Goal: Transaction & Acquisition: Subscribe to service/newsletter

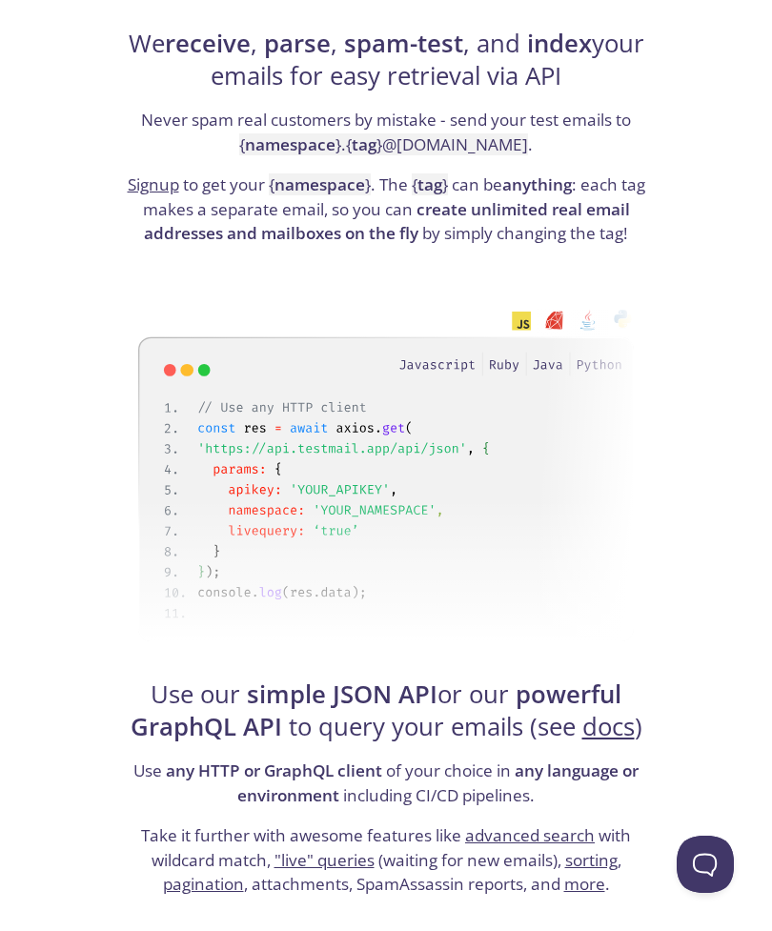
scroll to position [1884, 0]
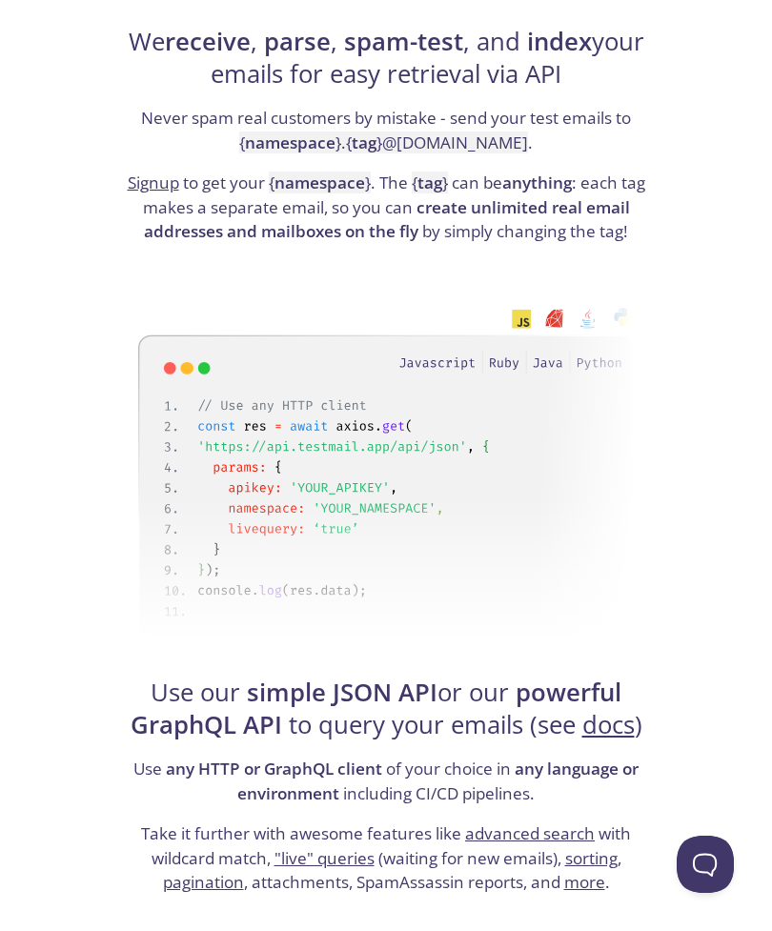
click at [744, 636] on div at bounding box center [386, 475] width 726 height 391
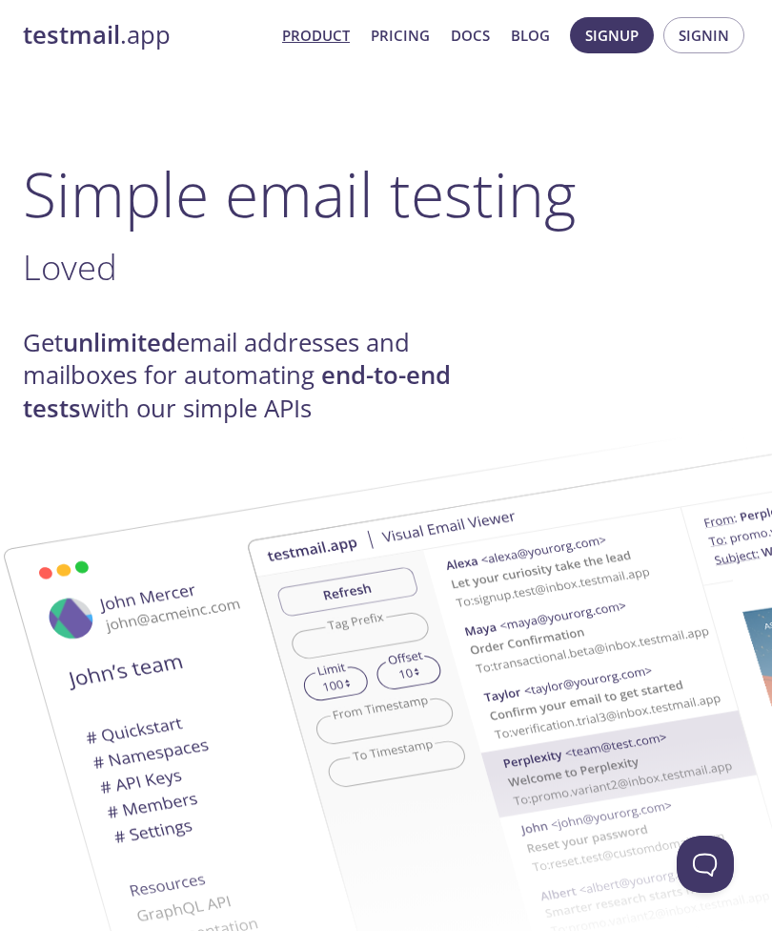
scroll to position [0, 0]
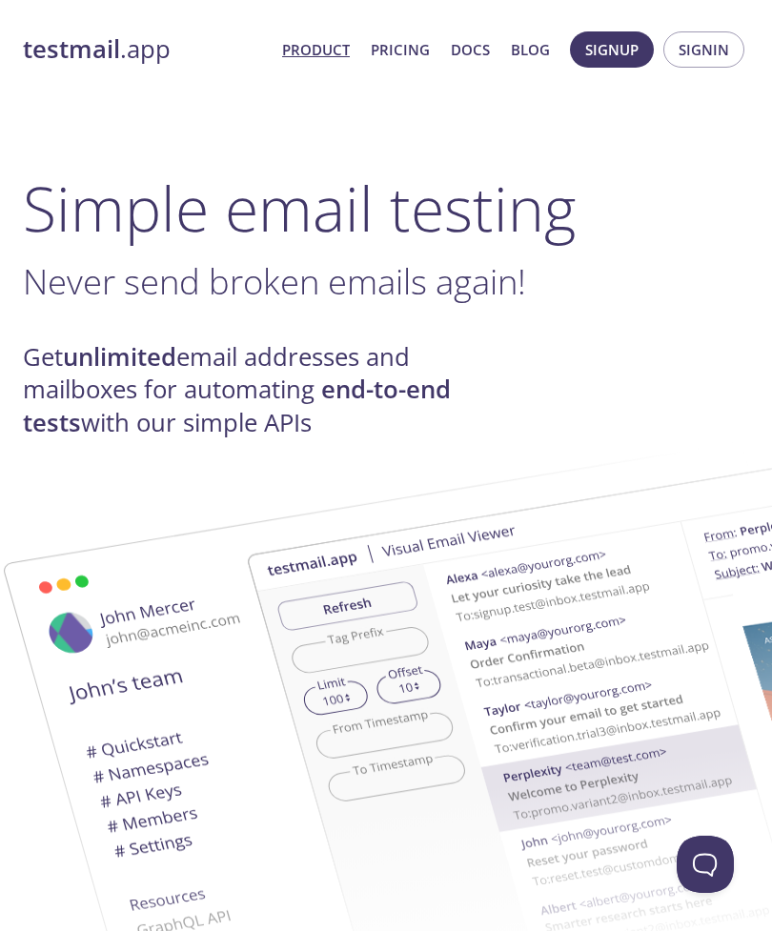
click at [626, 58] on span "Signup" at bounding box center [611, 49] width 53 height 25
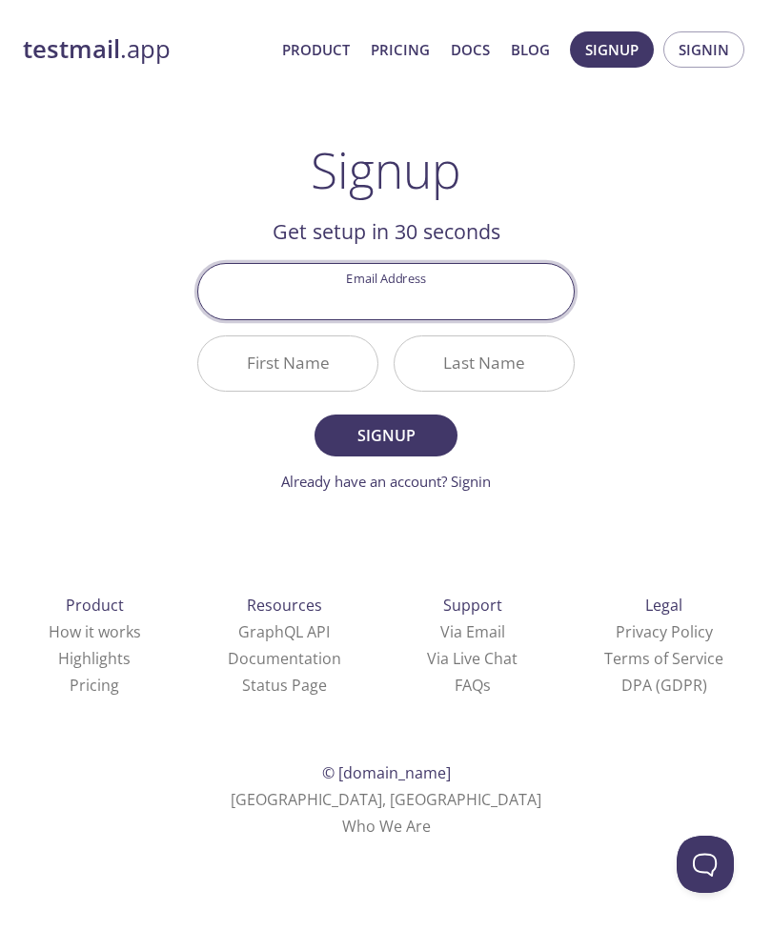
click at [525, 300] on input "Email Address" at bounding box center [386, 291] width 376 height 54
type input "t"
type input "[PERSON_NAME][EMAIL_ADDRESS][DOMAIN_NAME]"
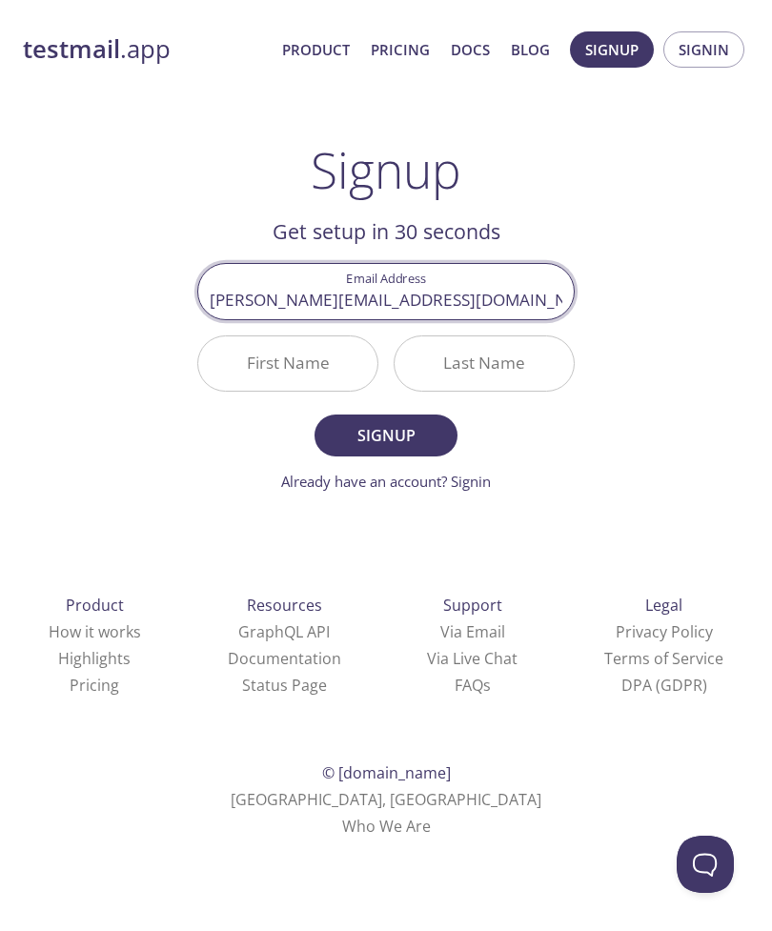
click at [386, 433] on button "Signup" at bounding box center [386, 436] width 143 height 42
click at [317, 368] on input "First Name Required" at bounding box center [287, 363] width 179 height 54
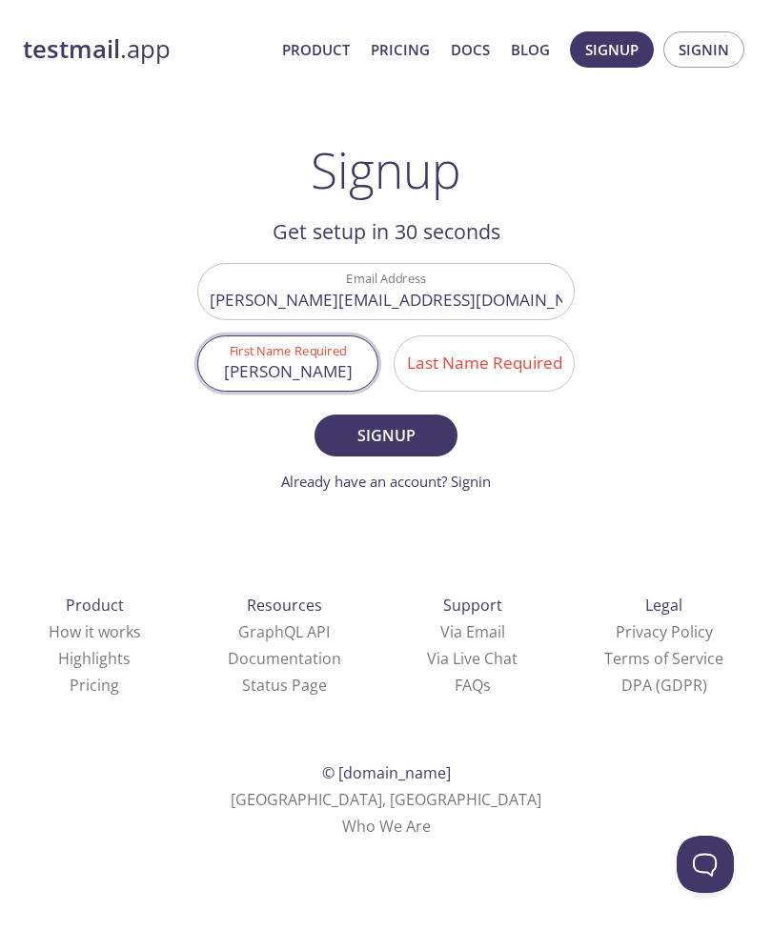
type input "[PERSON_NAME]"
click at [550, 374] on input "Last Name Required" at bounding box center [484, 363] width 179 height 54
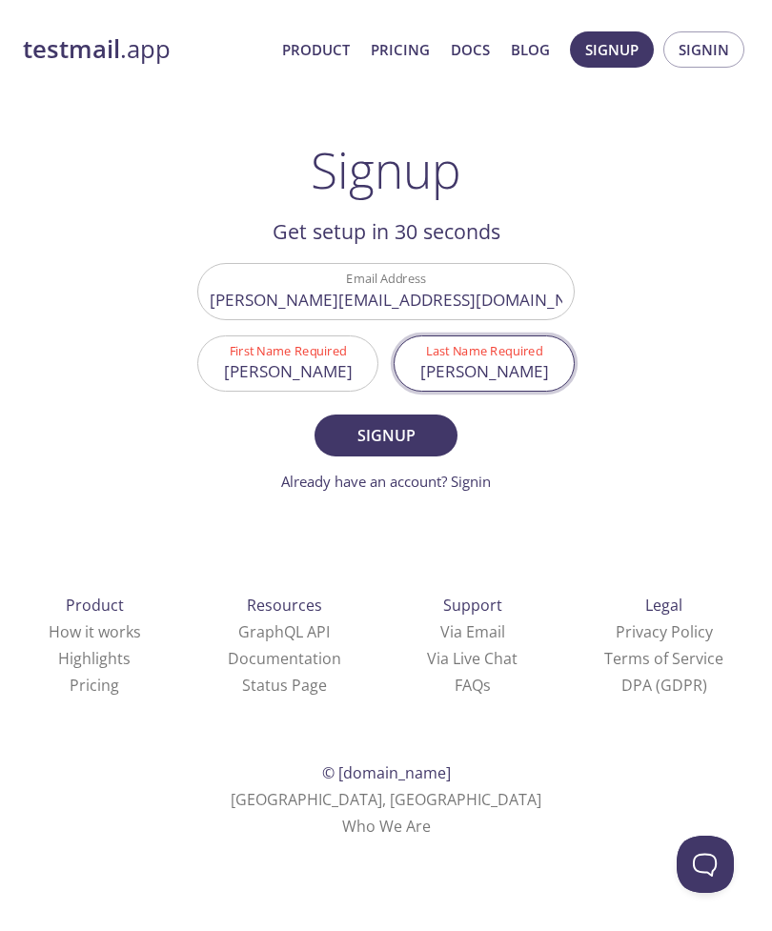
type input "[PERSON_NAME]"
click at [420, 438] on span "Signup" at bounding box center [386, 435] width 101 height 27
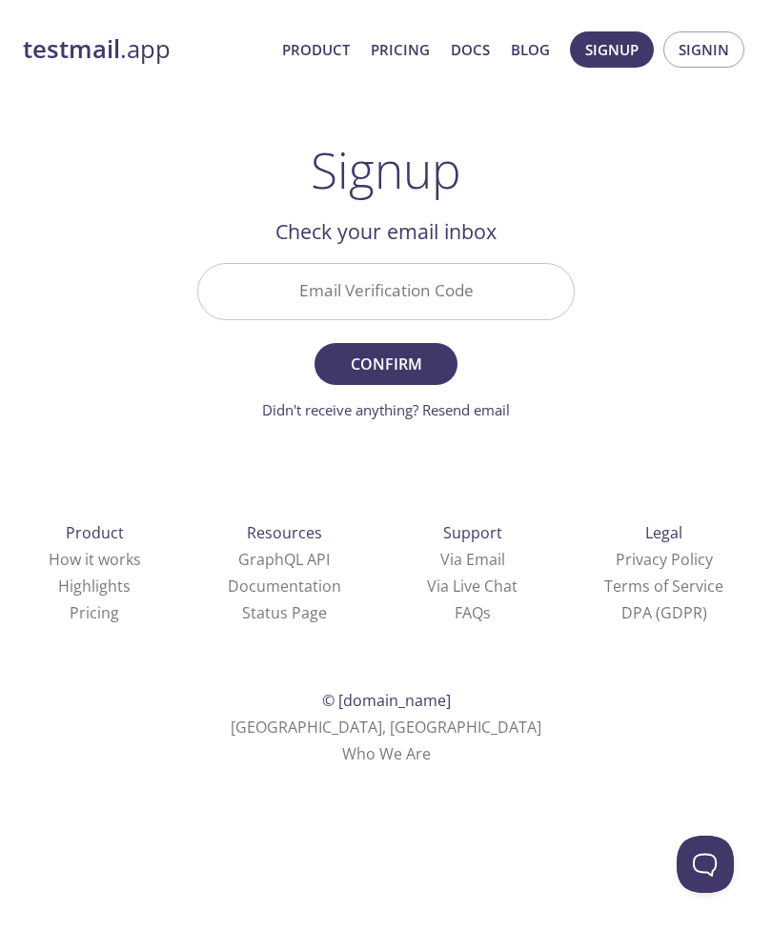
click at [711, 466] on div "Product How it works Highlights Pricing Resources GraphQL API Documentation Sta…" at bounding box center [385, 643] width 787 height 355
click at [492, 403] on link "Didn't receive anything? Resend email" at bounding box center [386, 409] width 248 height 19
click at [724, 49] on span "Signin" at bounding box center [704, 49] width 51 height 25
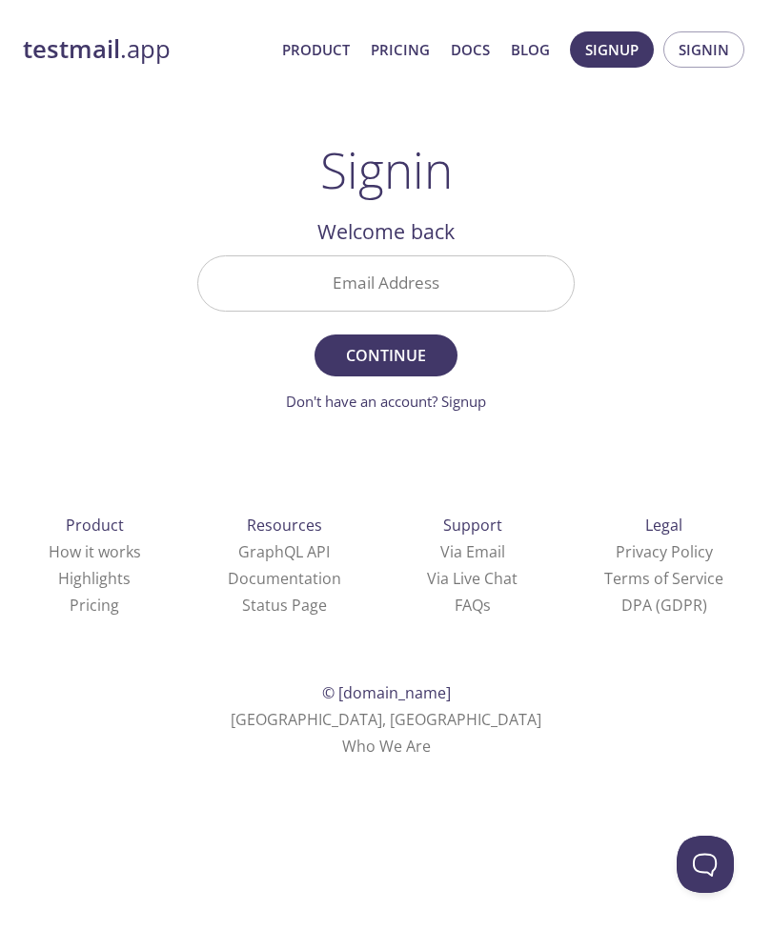
click at [529, 273] on input "Email Address" at bounding box center [386, 283] width 376 height 54
